Goal: Task Accomplishment & Management: Use online tool/utility

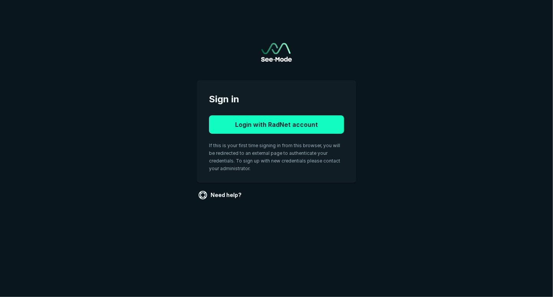
click at [298, 130] on button "Login with RadNet account" at bounding box center [276, 124] width 135 height 18
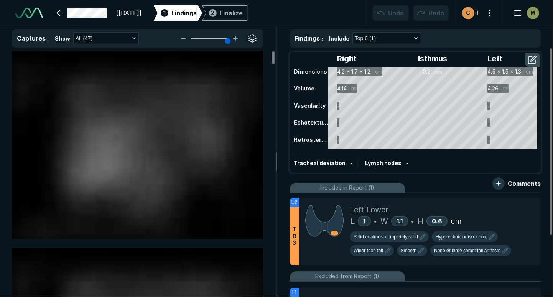
scroll to position [1504, 2107]
